Goal: Navigation & Orientation: Find specific page/section

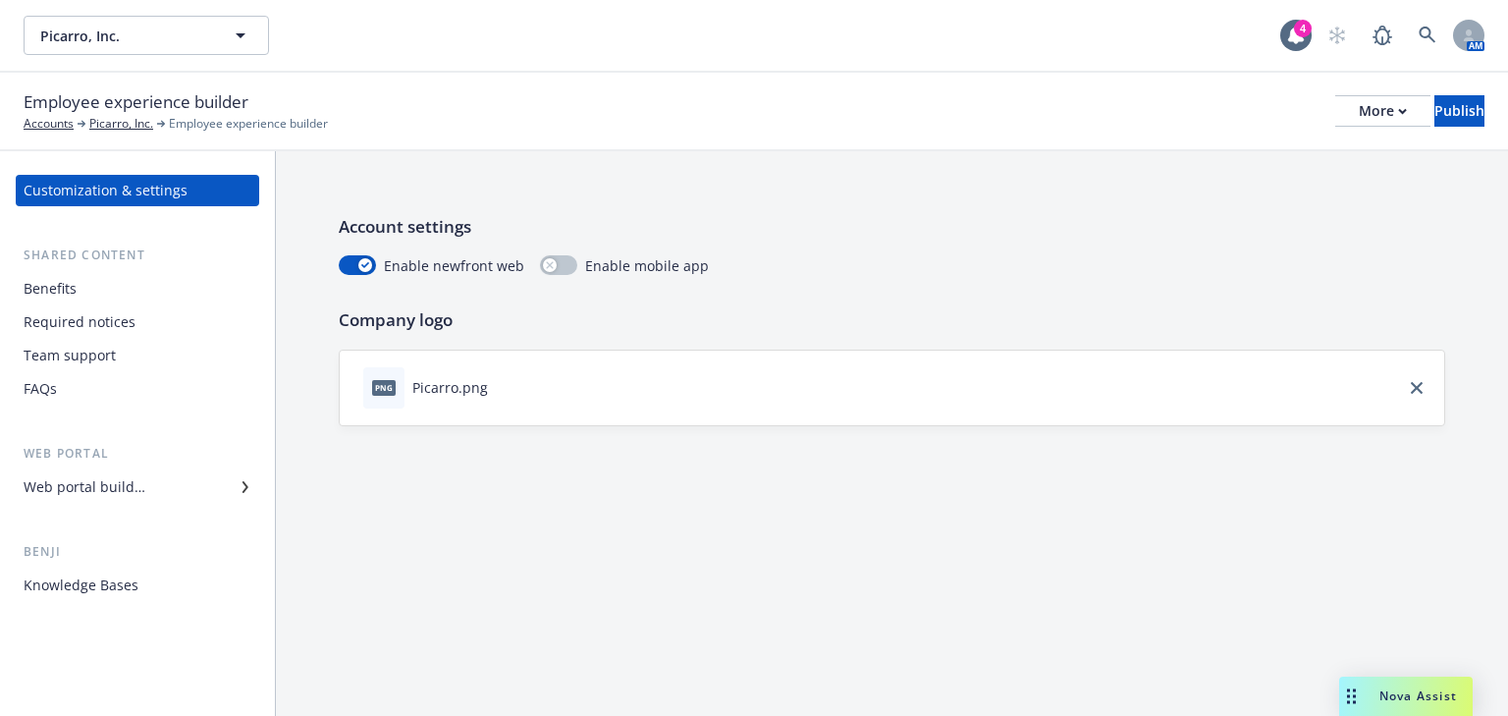
click at [64, 480] on div "Web portal builder" at bounding box center [85, 486] width 122 height 31
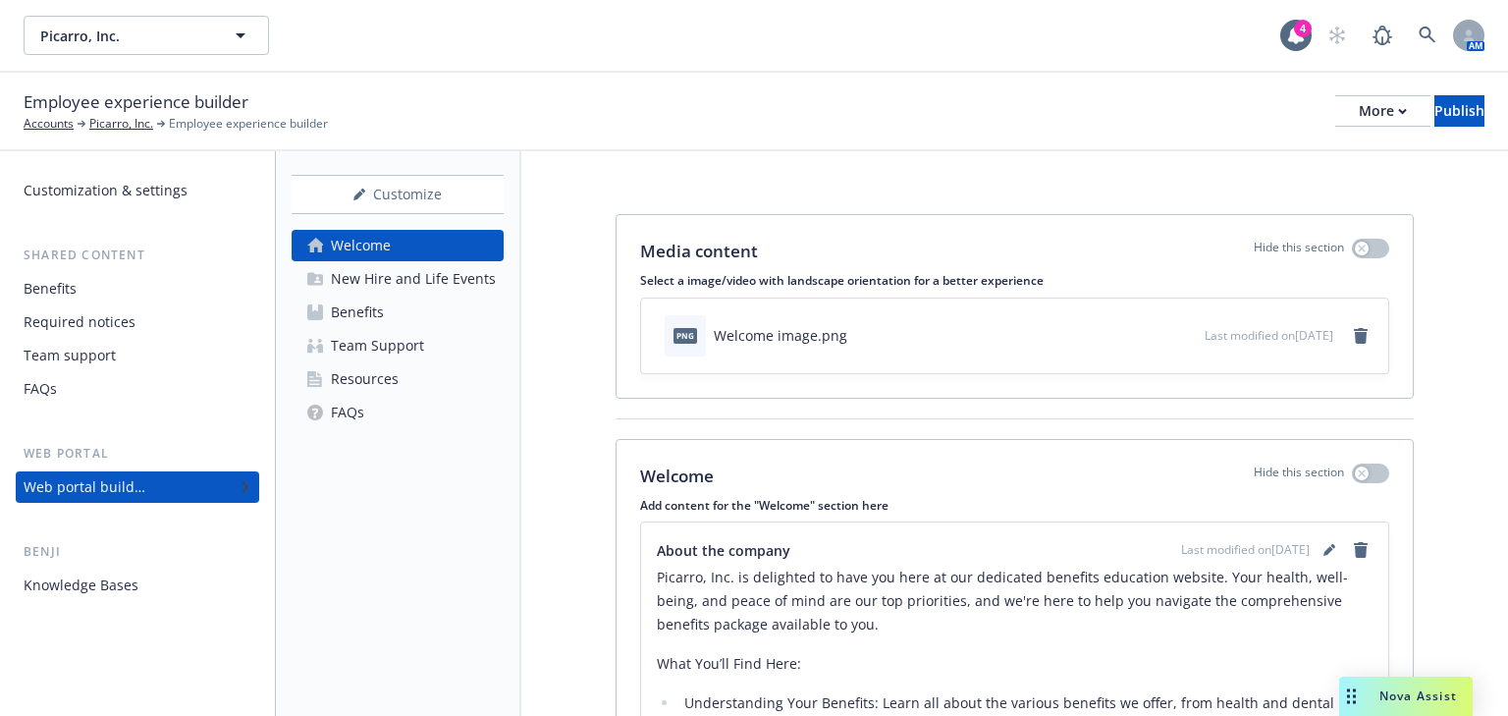
click at [39, 294] on div "Benefits" at bounding box center [50, 288] width 53 height 31
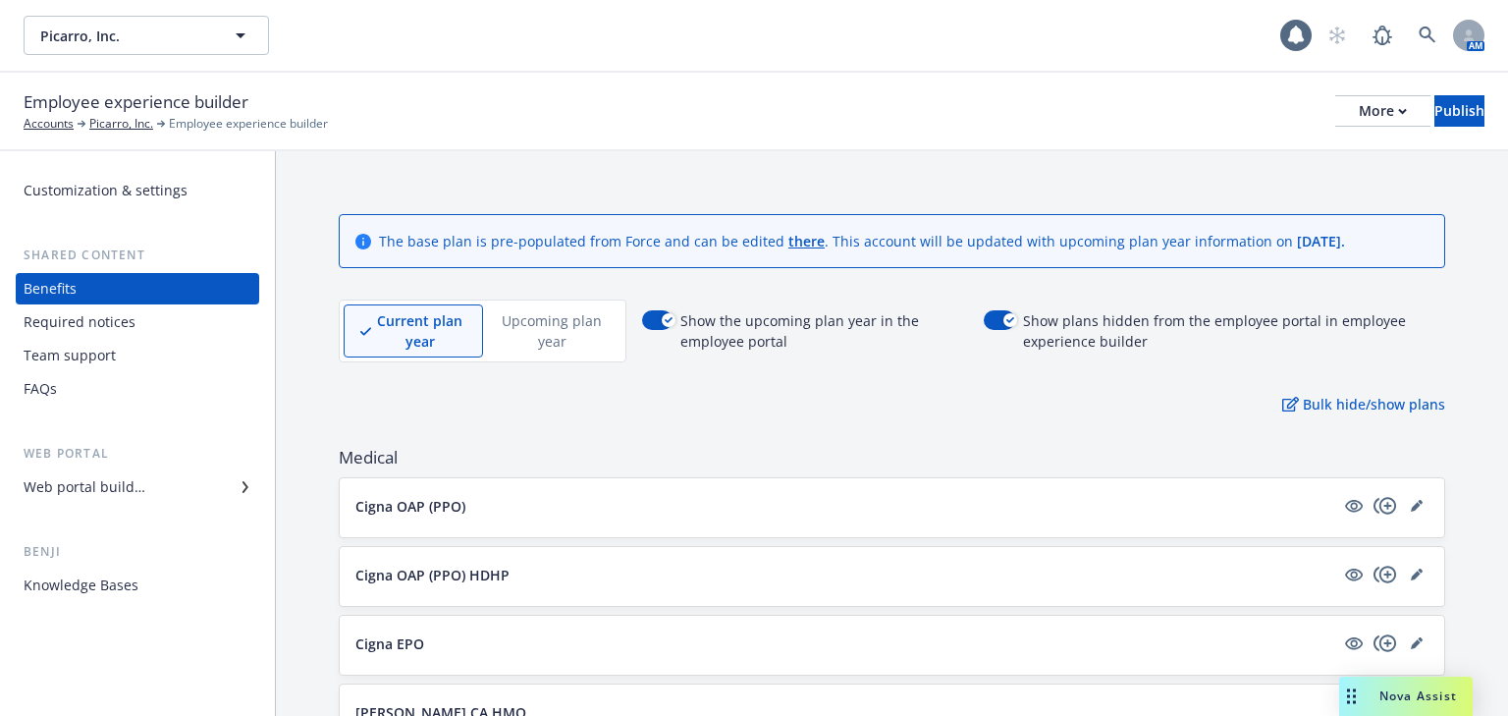
click at [57, 320] on div "Required notices" at bounding box center [80, 321] width 112 height 31
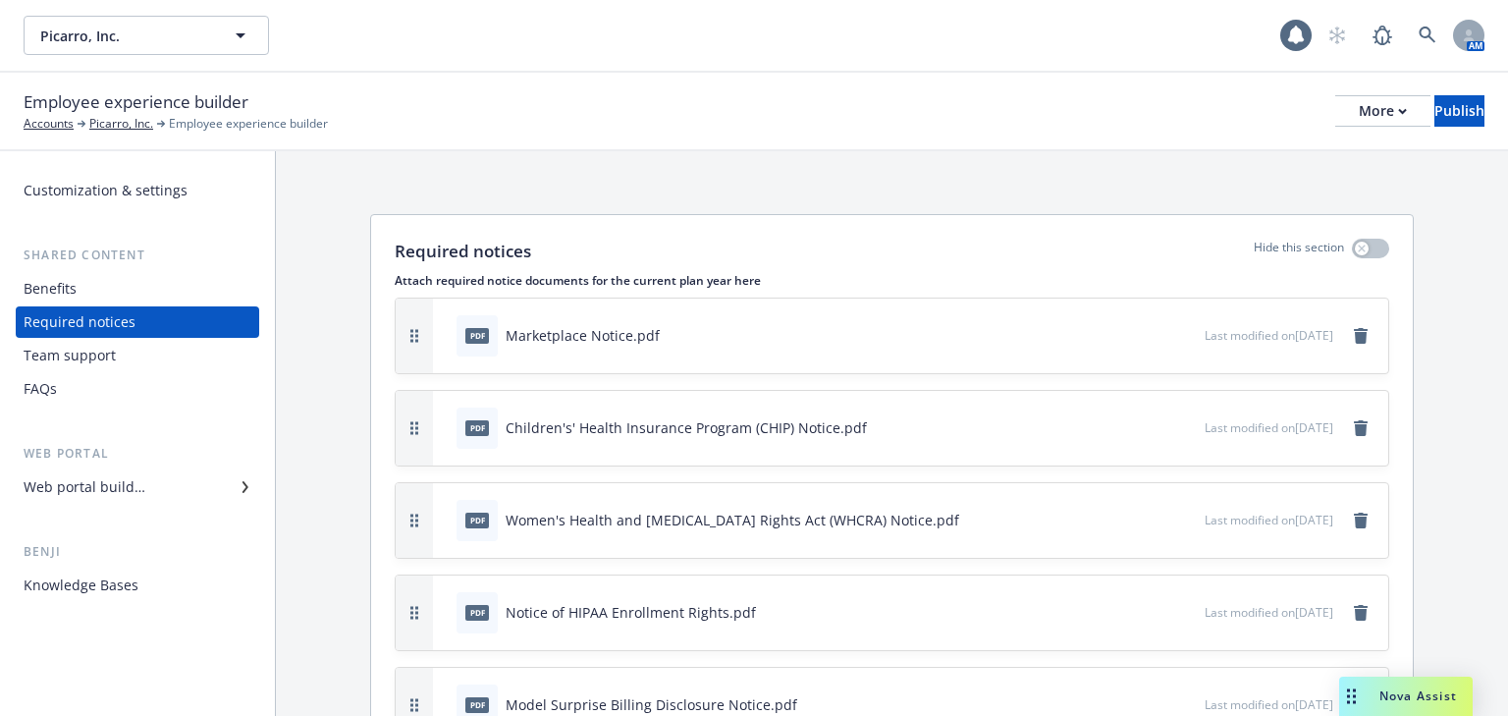
click at [76, 280] on div "Benefits" at bounding box center [138, 288] width 228 height 31
